Goal: Task Accomplishment & Management: Use online tool/utility

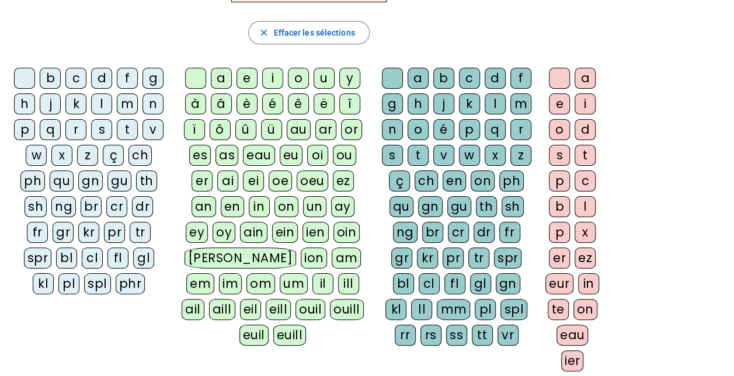
scroll to position [58, 0]
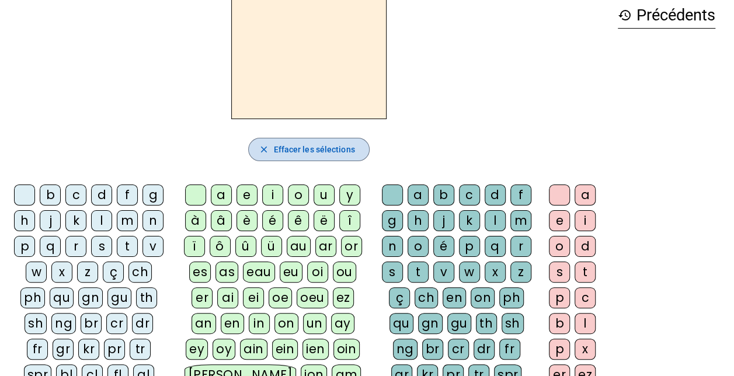
click at [336, 146] on span "Effacer les sélections" at bounding box center [313, 150] width 81 height 14
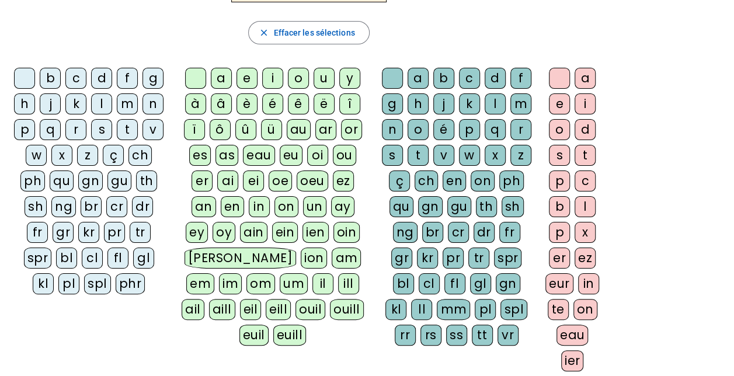
click at [33, 175] on div "ph" at bounding box center [32, 181] width 25 height 21
click at [58, 178] on div "qu" at bounding box center [62, 181] width 24 height 21
click at [96, 176] on div "gn" at bounding box center [90, 181] width 25 height 21
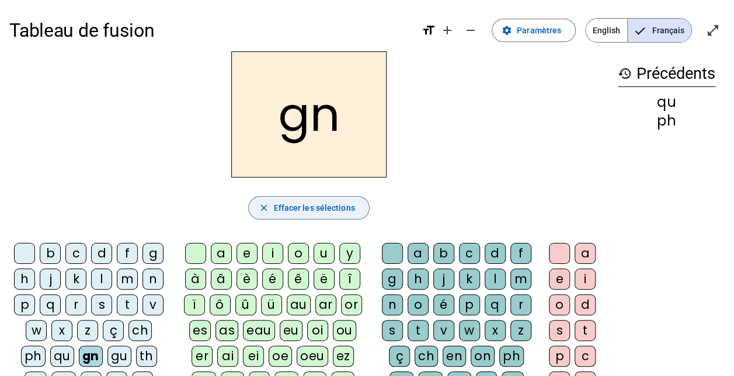
click at [258, 205] on span "button" at bounding box center [309, 208] width 120 height 28
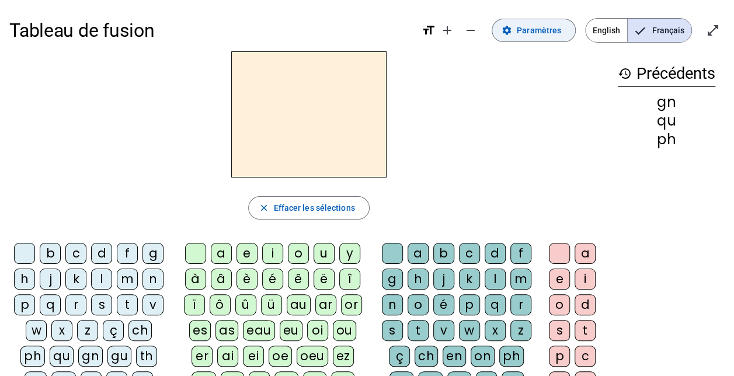
click at [561, 36] on span "Paramètres" at bounding box center [539, 30] width 44 height 14
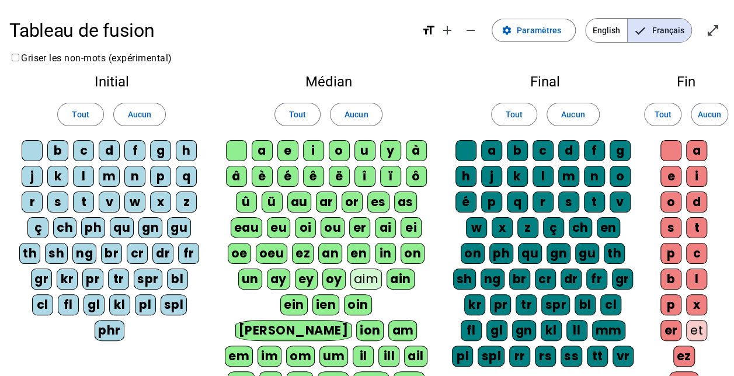
scroll to position [117, 0]
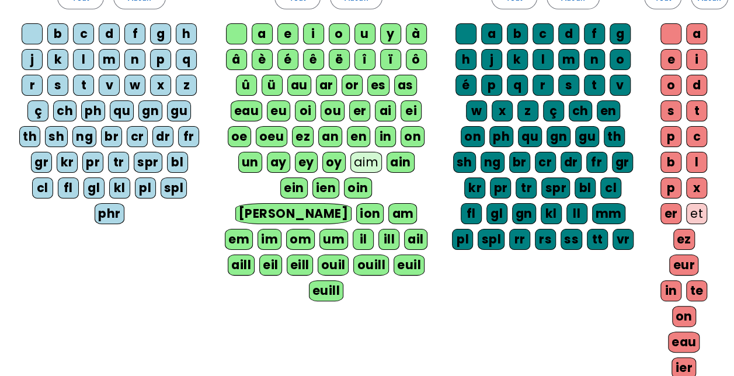
click at [39, 107] on div "ç" at bounding box center [37, 110] width 21 height 21
click at [60, 109] on div "ch" at bounding box center [64, 110] width 23 height 21
click at [96, 110] on div "ph" at bounding box center [93, 110] width 24 height 21
click at [116, 107] on div "qu" at bounding box center [122, 110] width 24 height 21
click at [140, 109] on div "gn" at bounding box center [151, 110] width 24 height 21
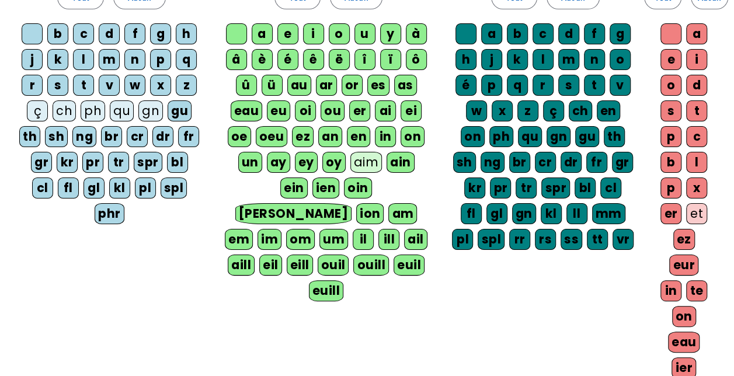
click at [174, 110] on div "gu" at bounding box center [180, 110] width 24 height 21
click at [181, 130] on div "fr" at bounding box center [188, 136] width 21 height 21
click at [172, 133] on div "dr" at bounding box center [162, 136] width 21 height 21
click at [140, 136] on div "cr" at bounding box center [137, 136] width 21 height 21
click at [117, 136] on div "br" at bounding box center [111, 136] width 21 height 21
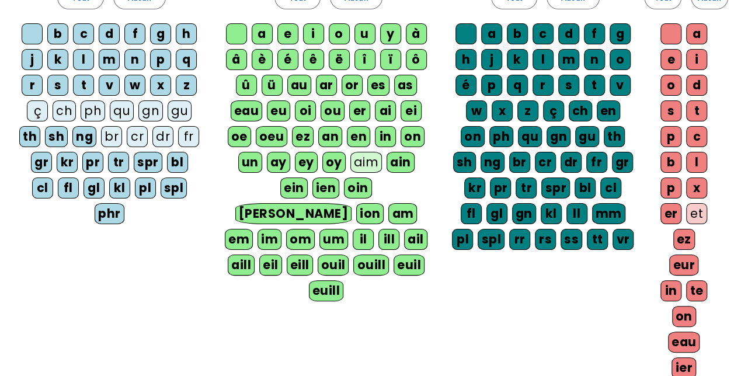
click at [85, 133] on div "ng" at bounding box center [84, 136] width 24 height 21
click at [55, 133] on div "sh" at bounding box center [56, 136] width 23 height 21
click at [23, 133] on div "th" at bounding box center [29, 136] width 21 height 21
click at [31, 153] on div "gr" at bounding box center [41, 162] width 21 height 21
drag, startPoint x: 45, startPoint y: 157, endPoint x: 56, endPoint y: 157, distance: 11.1
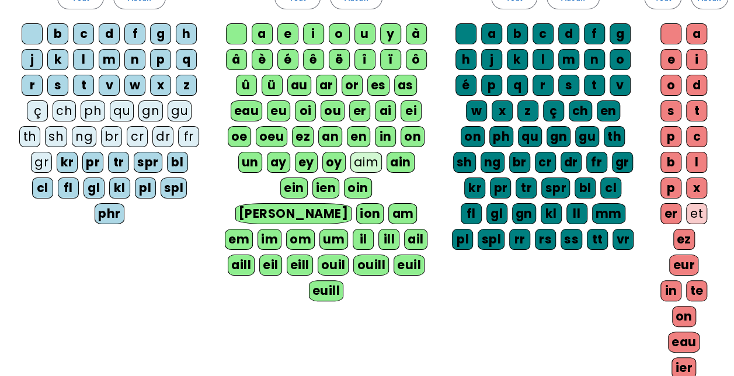
click at [57, 157] on div "kr" at bounding box center [67, 162] width 21 height 21
drag, startPoint x: 76, startPoint y: 157, endPoint x: 114, endPoint y: 161, distance: 38.8
click at [82, 157] on div "pr" at bounding box center [92, 162] width 21 height 21
click at [114, 161] on div "tr" at bounding box center [118, 162] width 21 height 21
click at [134, 160] on div "spr" at bounding box center [148, 162] width 29 height 21
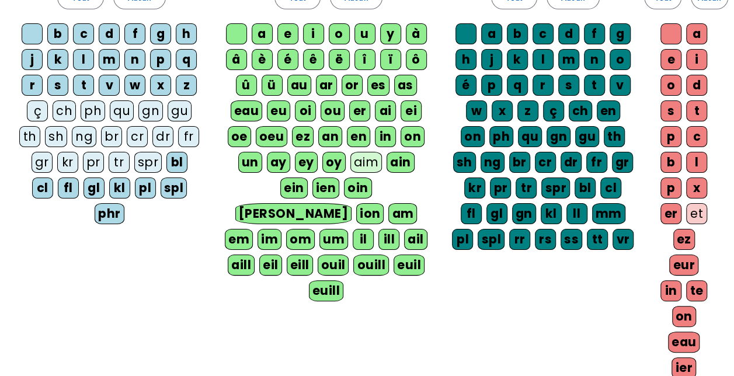
click at [172, 160] on div "bl" at bounding box center [176, 162] width 21 height 21
click at [53, 178] on div "cl" at bounding box center [42, 188] width 21 height 21
click at [124, 203] on div "phr" at bounding box center [110, 213] width 30 height 21
click at [161, 180] on div "spl" at bounding box center [174, 188] width 27 height 21
click at [135, 180] on div "pl" at bounding box center [145, 188] width 21 height 21
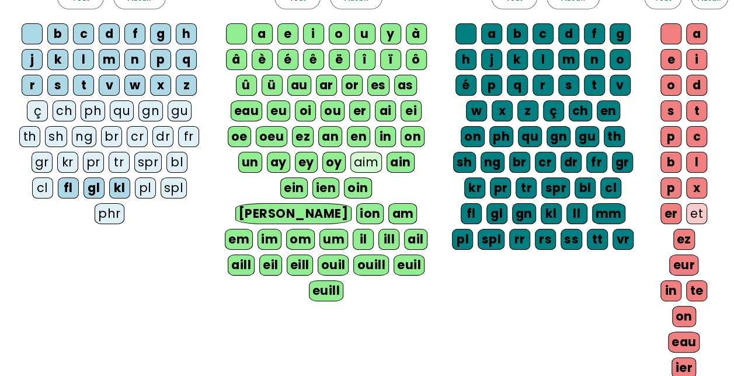
click at [109, 183] on div "kl" at bounding box center [119, 188] width 21 height 21
click at [84, 187] on div "gl" at bounding box center [94, 188] width 21 height 21
click at [58, 183] on div "fl" at bounding box center [68, 188] width 21 height 21
click at [259, 255] on div "eil" at bounding box center [270, 265] width 23 height 21
click at [286, 255] on div "eill" at bounding box center [299, 265] width 26 height 21
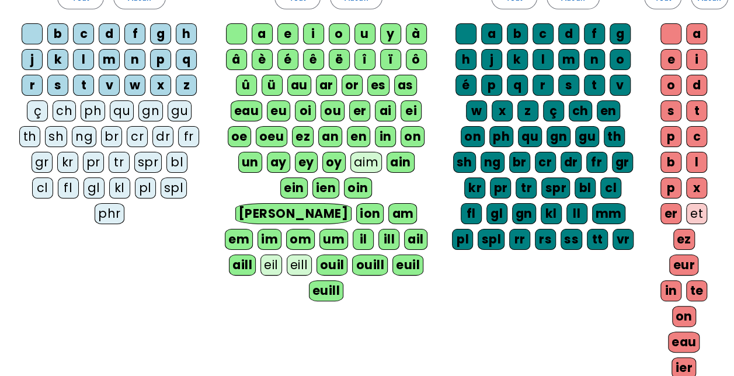
click at [317, 255] on div "ouil" at bounding box center [333, 265] width 32 height 21
click at [352, 255] on div "ouill" at bounding box center [369, 265] width 35 height 21
click at [391, 255] on div "euil" at bounding box center [406, 265] width 31 height 21
click at [343, 280] on div "euill" at bounding box center [326, 290] width 34 height 21
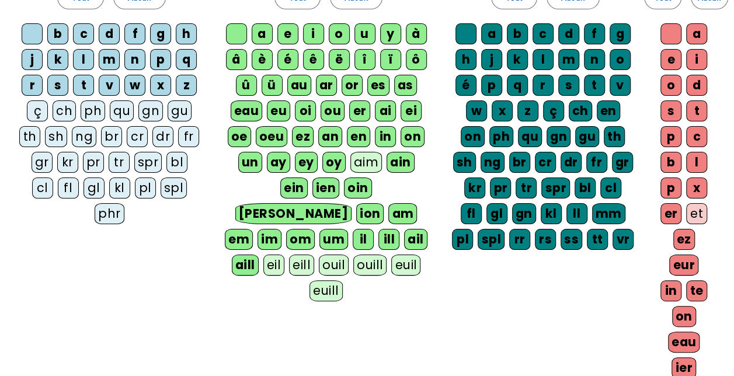
click at [259, 255] on div "aill" at bounding box center [245, 265] width 27 height 21
click at [404, 229] on div "ail" at bounding box center [415, 239] width 23 height 21
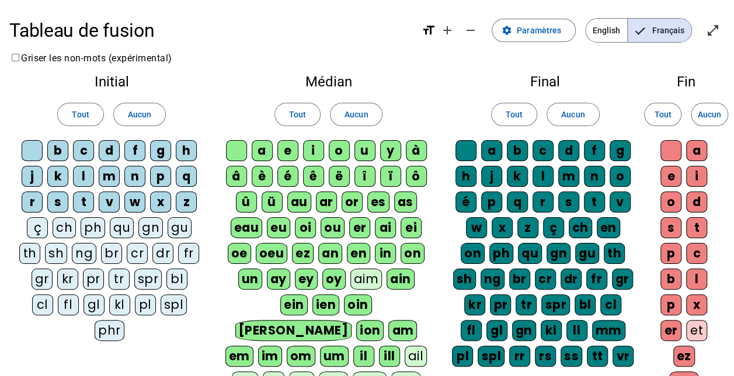
scroll to position [58, 0]
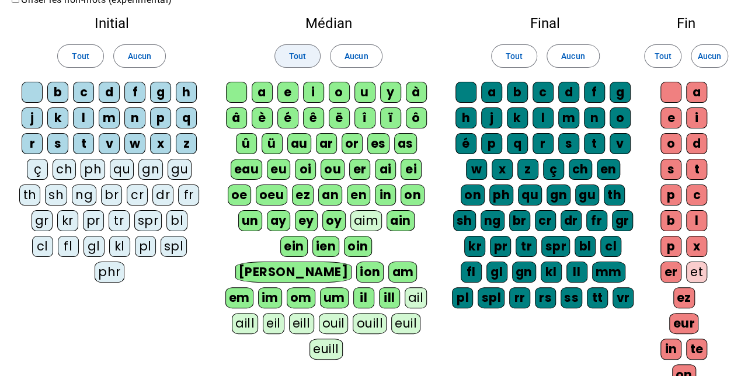
click at [298, 56] on span "Tout" at bounding box center [297, 56] width 17 height 14
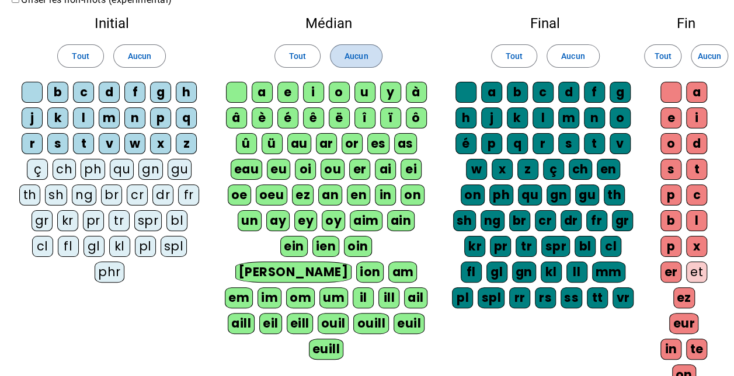
click at [346, 54] on span "Aucun" at bounding box center [356, 56] width 23 height 14
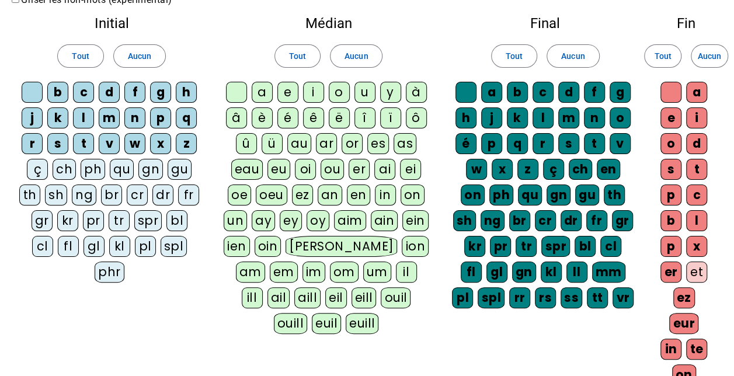
click at [265, 90] on div "a" at bounding box center [262, 92] width 21 height 21
click at [284, 90] on div "e" at bounding box center [287, 92] width 21 height 21
click at [310, 85] on div "i" at bounding box center [313, 92] width 21 height 21
click at [336, 87] on div "o" at bounding box center [339, 92] width 21 height 21
click at [368, 91] on div "u" at bounding box center [365, 92] width 21 height 21
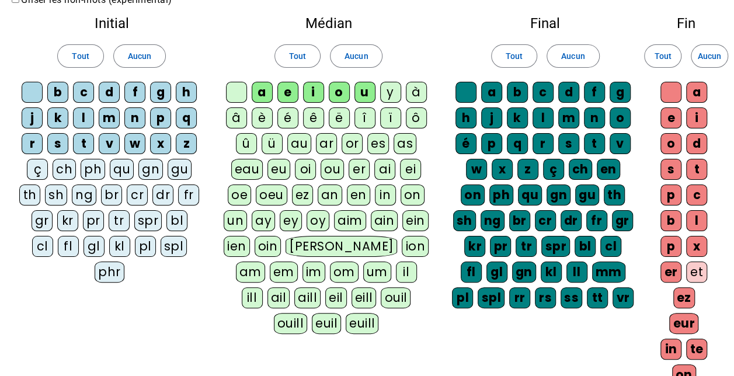
click at [382, 89] on div "y" at bounding box center [390, 92] width 21 height 21
click at [561, 56] on span "Aucun" at bounding box center [572, 56] width 23 height 14
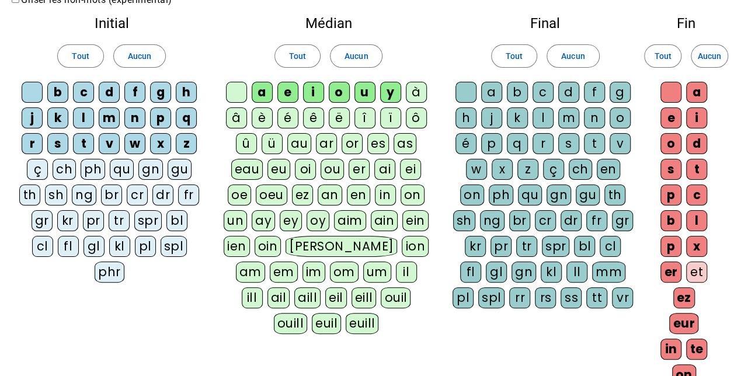
click at [500, 94] on div "a" at bounding box center [491, 92] width 21 height 21
click at [522, 89] on div "b" at bounding box center [517, 92] width 21 height 21
click at [540, 86] on div "c" at bounding box center [543, 92] width 21 height 21
click at [562, 86] on div "d" at bounding box center [568, 92] width 21 height 21
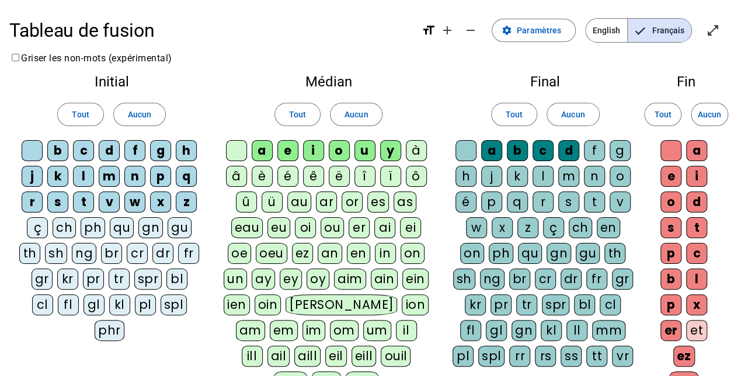
click at [595, 151] on div "f" at bounding box center [594, 150] width 21 height 21
click at [610, 151] on div "g" at bounding box center [620, 150] width 21 height 21
click at [615, 168] on div "o" at bounding box center [620, 176] width 21 height 21
click at [602, 180] on div "n" at bounding box center [594, 176] width 21 height 21
click at [567, 179] on div "m" at bounding box center [568, 176] width 21 height 21
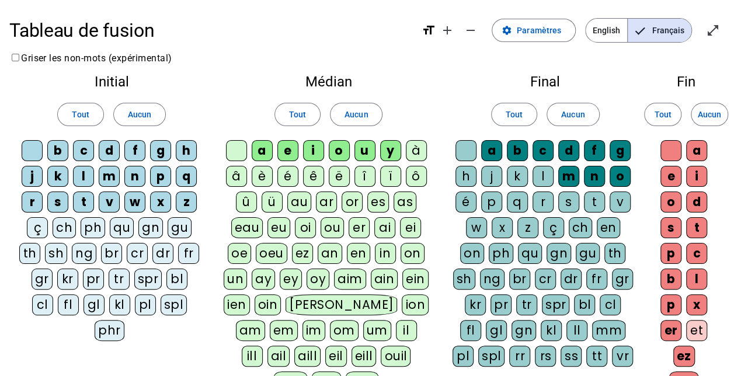
click at [546, 178] on div "l" at bounding box center [543, 176] width 21 height 21
click at [524, 178] on div "k" at bounding box center [517, 176] width 21 height 21
click at [493, 172] on div "j" at bounding box center [491, 176] width 21 height 21
click at [465, 196] on div "é" at bounding box center [466, 202] width 21 height 21
click at [488, 196] on div "p" at bounding box center [491, 202] width 21 height 21
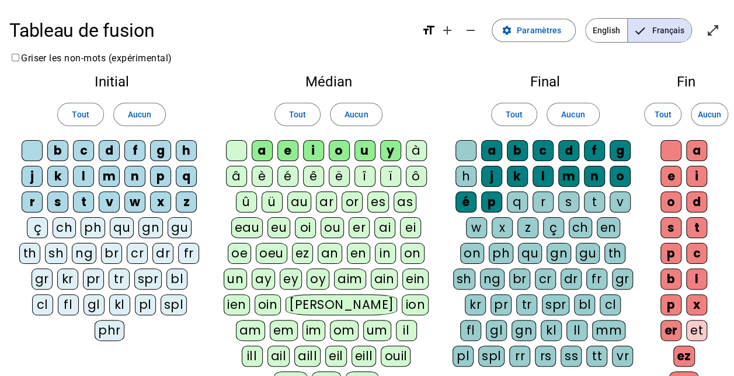
click at [507, 197] on div "q" at bounding box center [517, 202] width 21 height 21
click at [542, 196] on div "r" at bounding box center [543, 202] width 21 height 21
drag, startPoint x: 571, startPoint y: 197, endPoint x: 592, endPoint y: 200, distance: 21.3
click at [571, 197] on div "s" at bounding box center [568, 202] width 21 height 21
click at [594, 200] on div "t" at bounding box center [594, 202] width 21 height 21
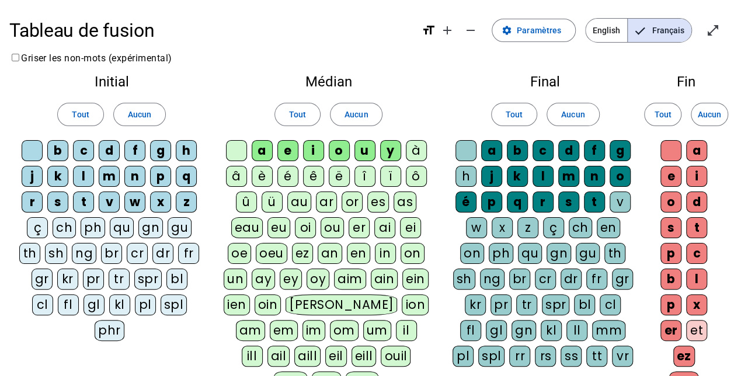
drag, startPoint x: 594, startPoint y: 200, endPoint x: 616, endPoint y: 204, distance: 22.6
click at [616, 204] on div "v" at bounding box center [620, 202] width 21 height 21
click at [709, 124] on span at bounding box center [710, 114] width 36 height 28
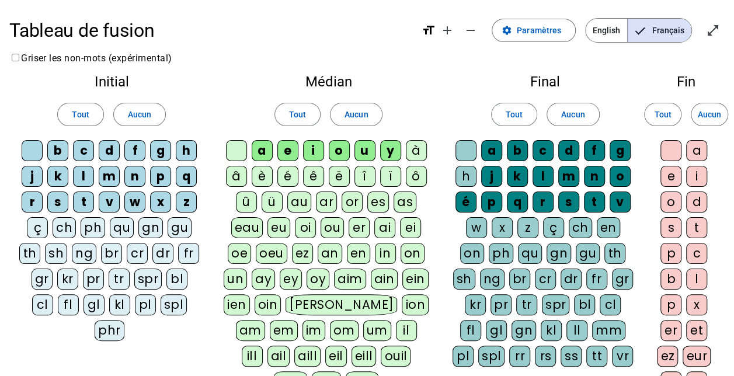
scroll to position [234, 0]
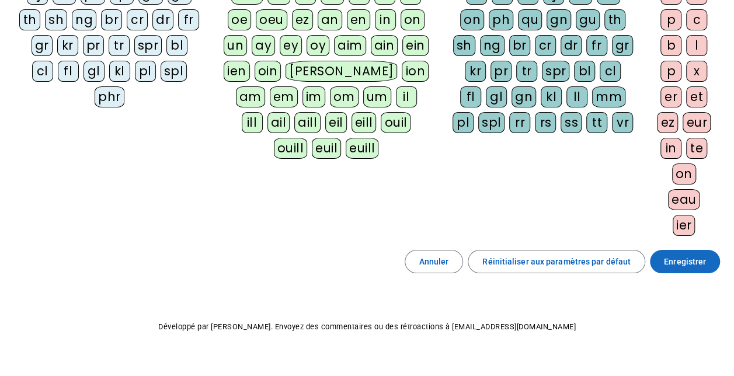
click at [659, 259] on span at bounding box center [685, 262] width 70 height 28
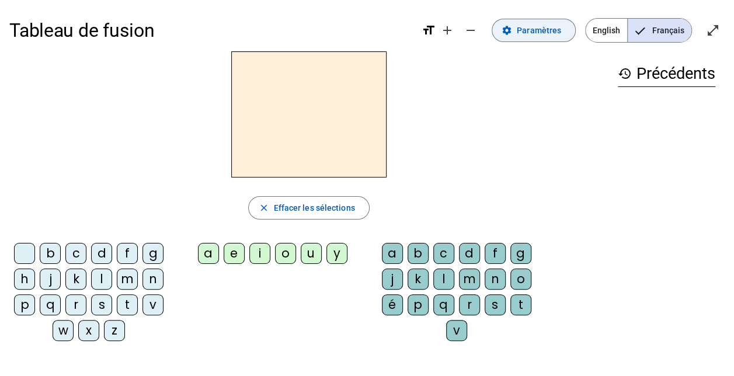
click at [538, 26] on span "Paramètres" at bounding box center [539, 30] width 44 height 14
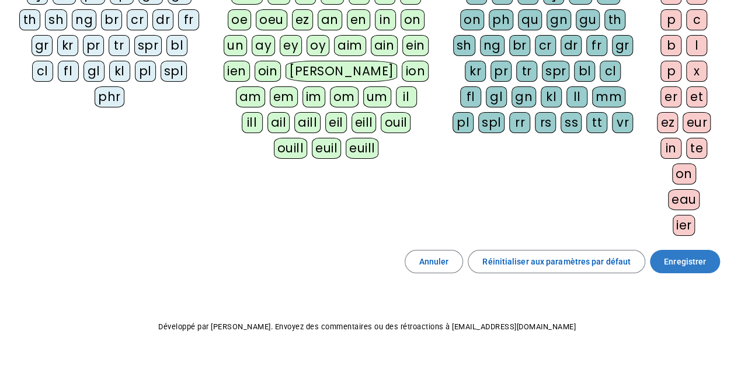
click at [710, 261] on span at bounding box center [685, 262] width 70 height 28
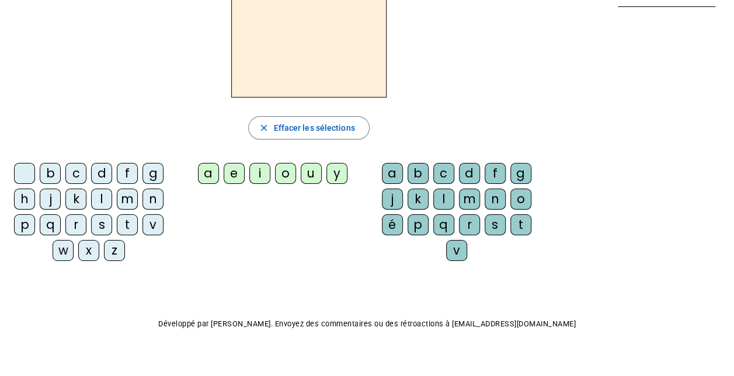
click at [97, 199] on div "l" at bounding box center [101, 199] width 21 height 21
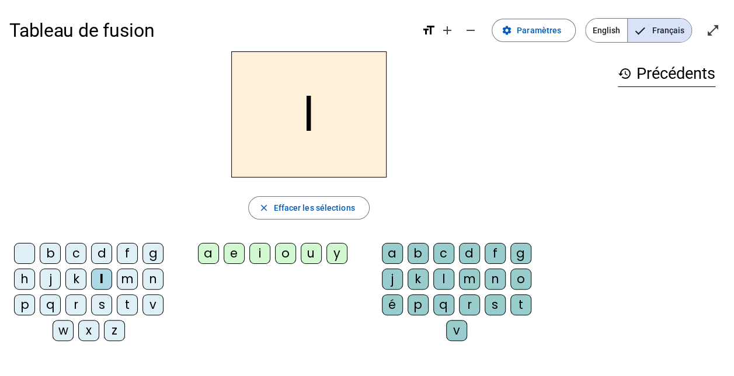
click at [206, 251] on div "a" at bounding box center [208, 253] width 21 height 21
click at [231, 255] on div "e" at bounding box center [234, 253] width 21 height 21
click at [314, 257] on div "u" at bounding box center [311, 253] width 21 height 21
click at [127, 300] on div "t" at bounding box center [127, 304] width 21 height 21
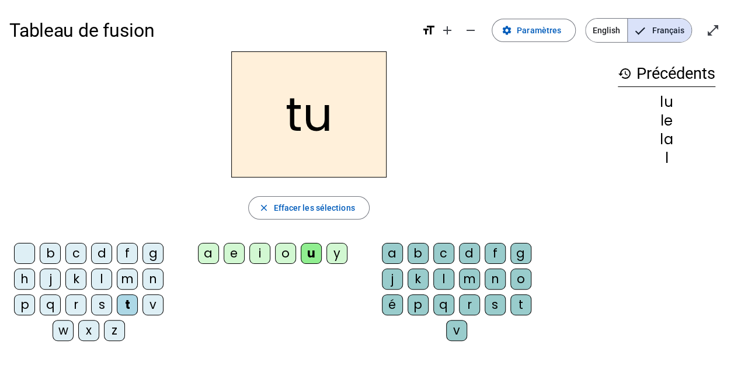
click at [233, 254] on div "e" at bounding box center [234, 253] width 21 height 21
click at [209, 258] on div "a" at bounding box center [208, 253] width 21 height 21
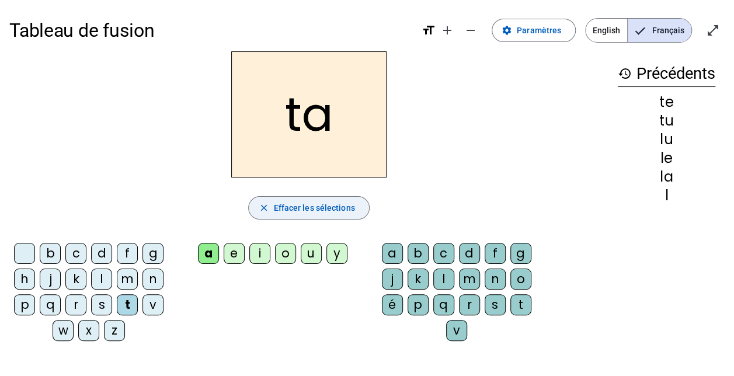
click at [314, 208] on span "Effacer les sélections" at bounding box center [313, 208] width 81 height 14
